Goal: Find specific page/section: Find specific page/section

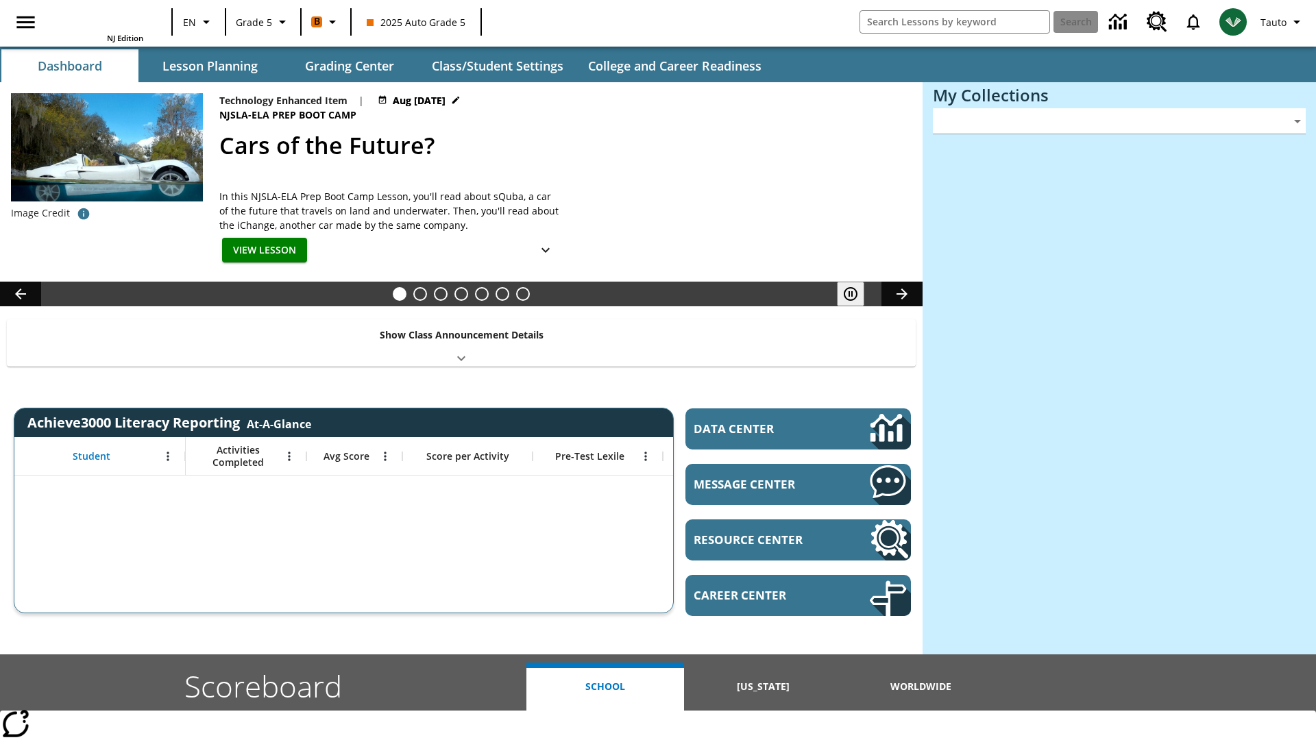
type input "-1"
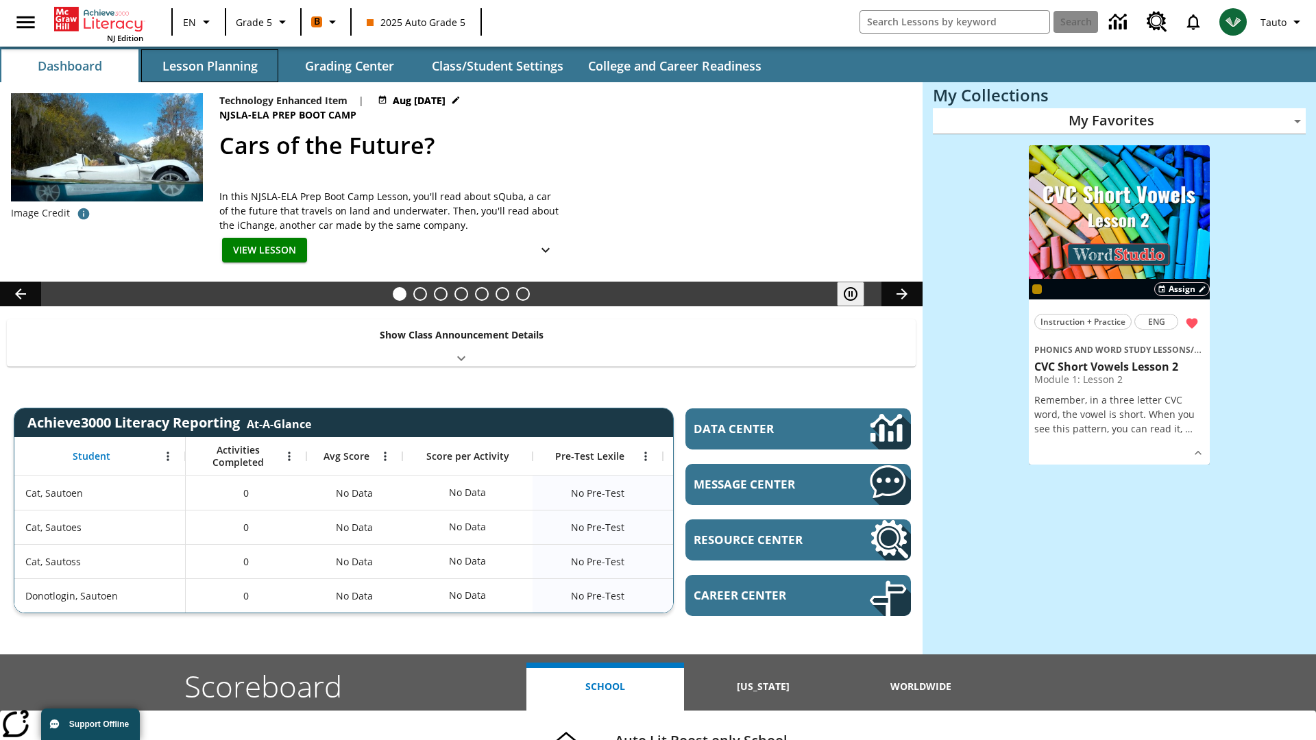
click at [210, 66] on button "Lesson Planning" at bounding box center [209, 65] width 137 height 33
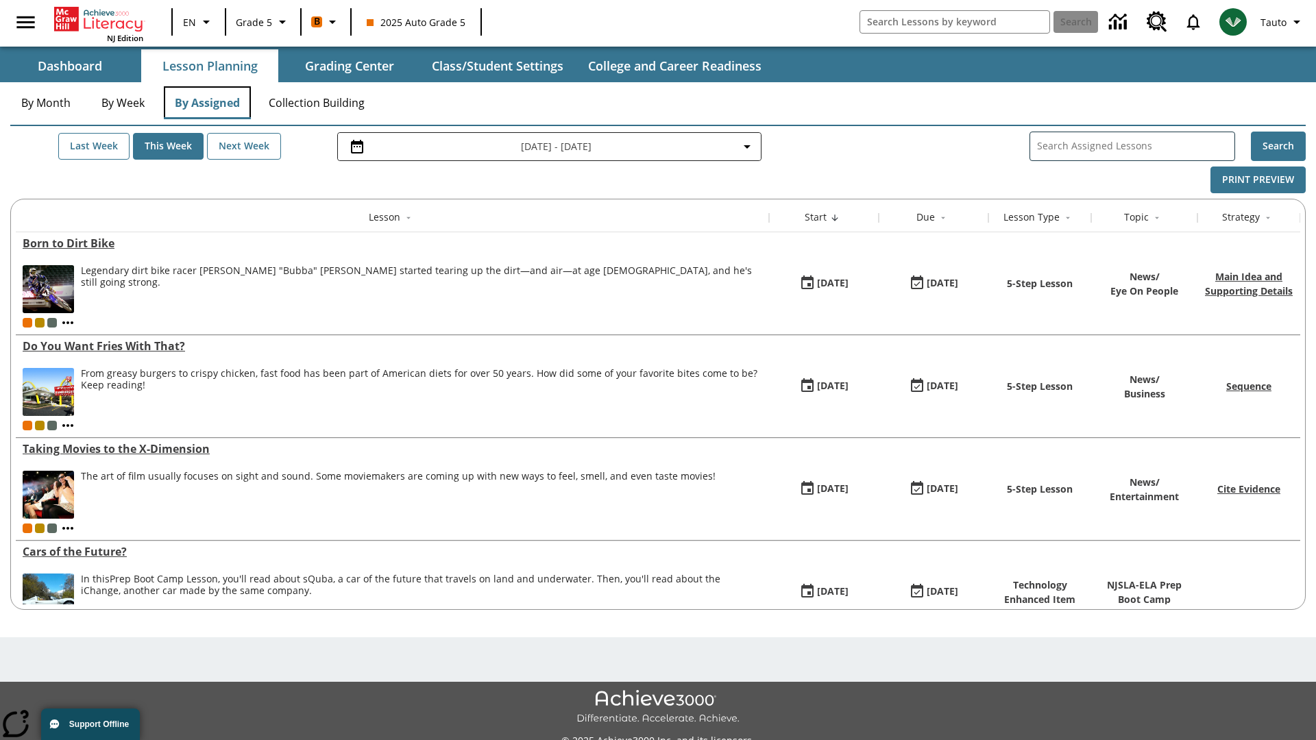
click at [207, 103] on button "By Assigned" at bounding box center [207, 102] width 87 height 33
type input "CVC Short Vowels Lesson 2"
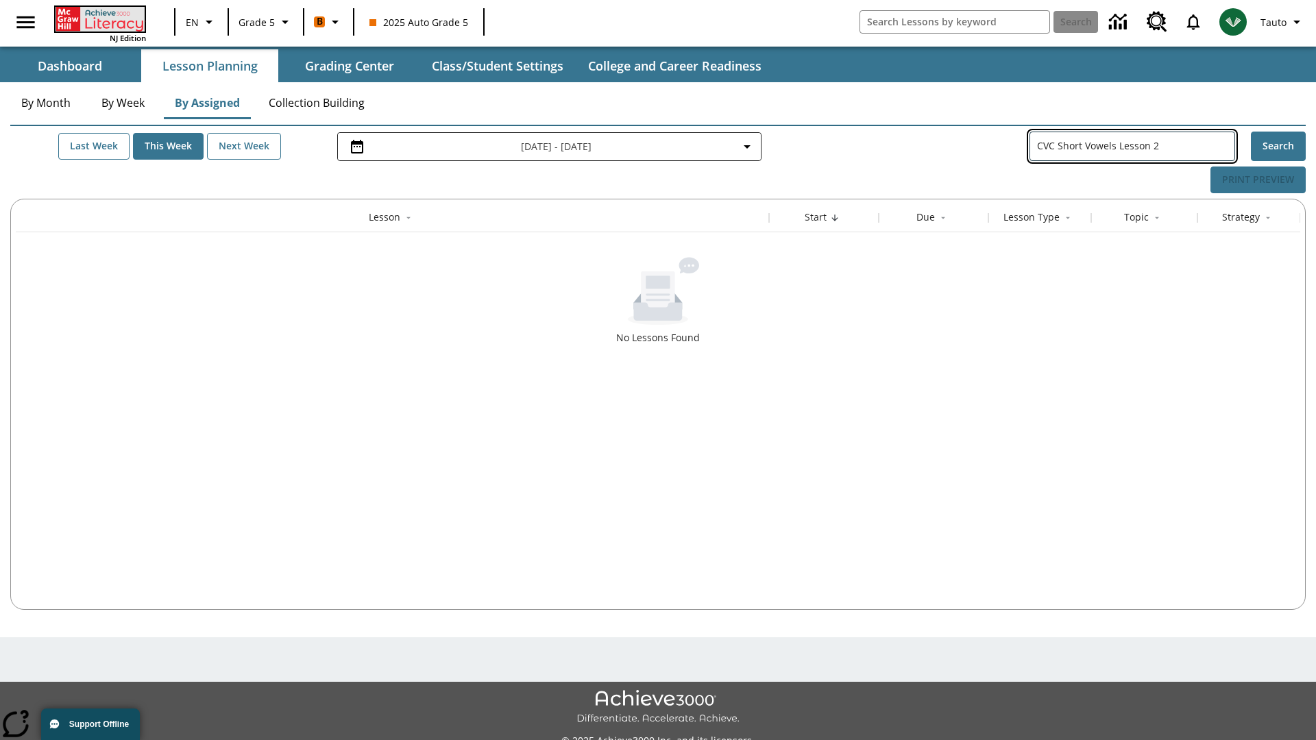
click at [99, 19] on icon "Home" at bounding box center [101, 19] width 91 height 25
